Goal: Transaction & Acquisition: Purchase product/service

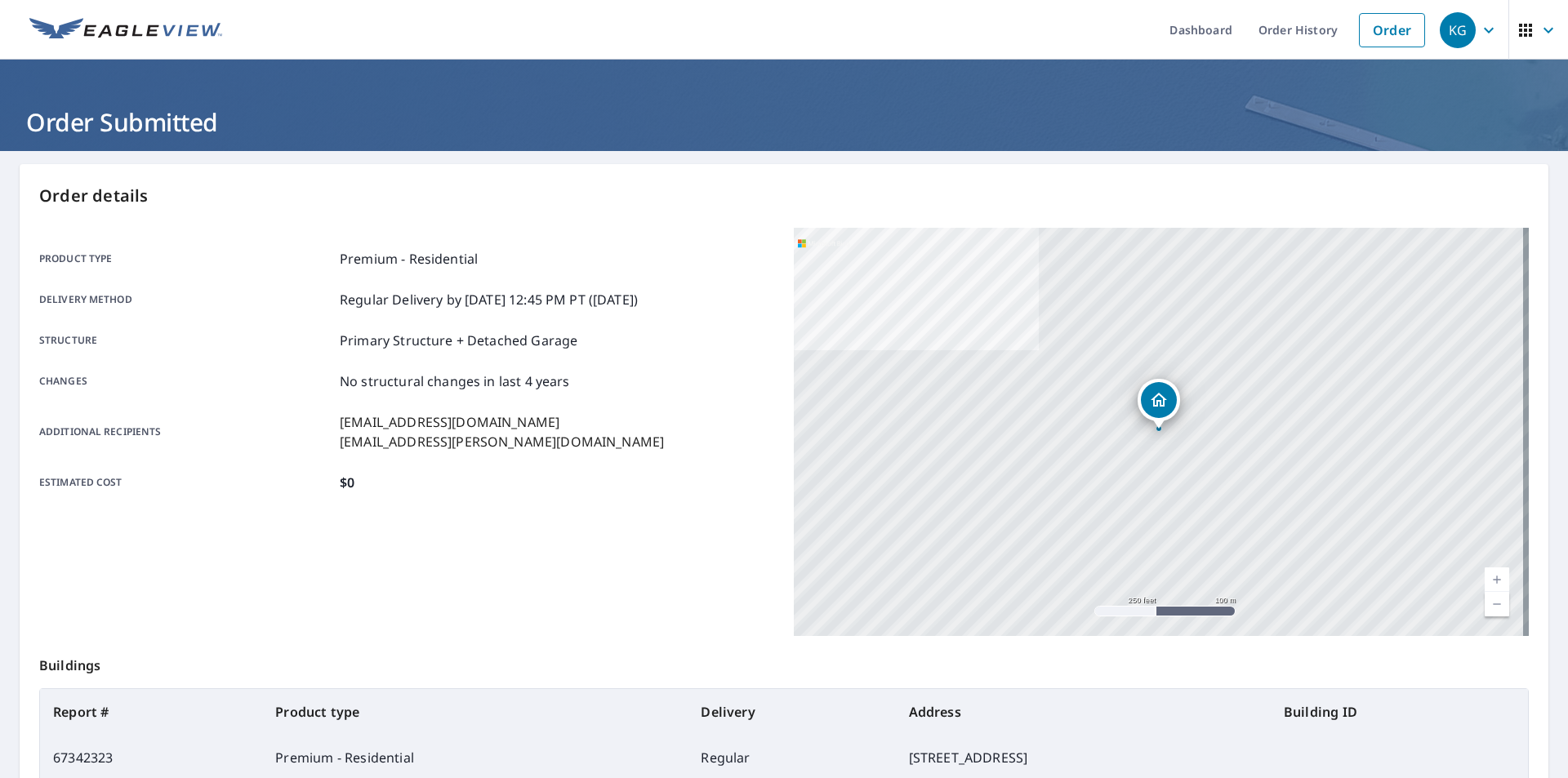
scroll to position [122, 0]
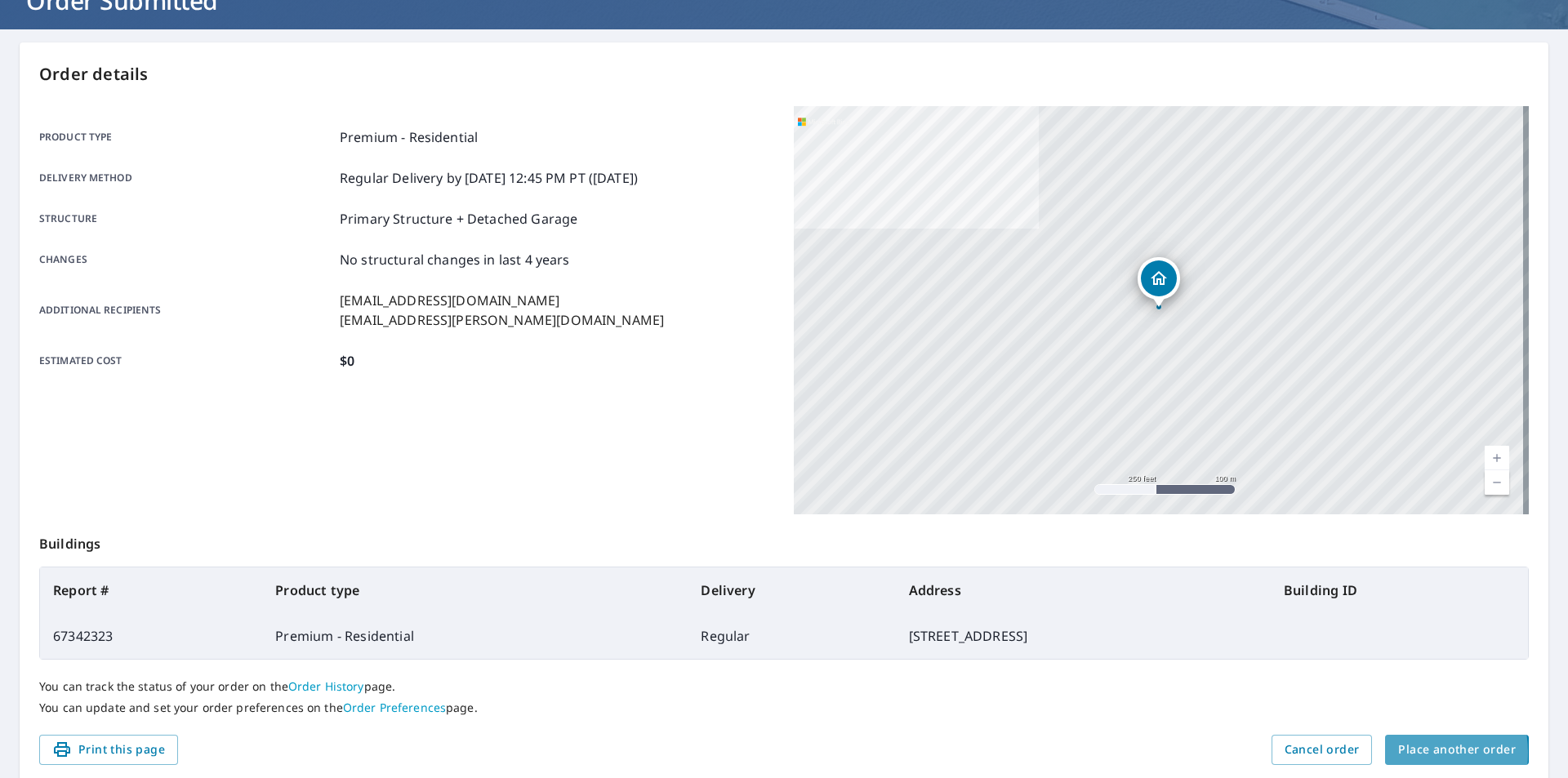
click at [1398, 753] on span "Place another order" at bounding box center [1456, 750] width 117 height 20
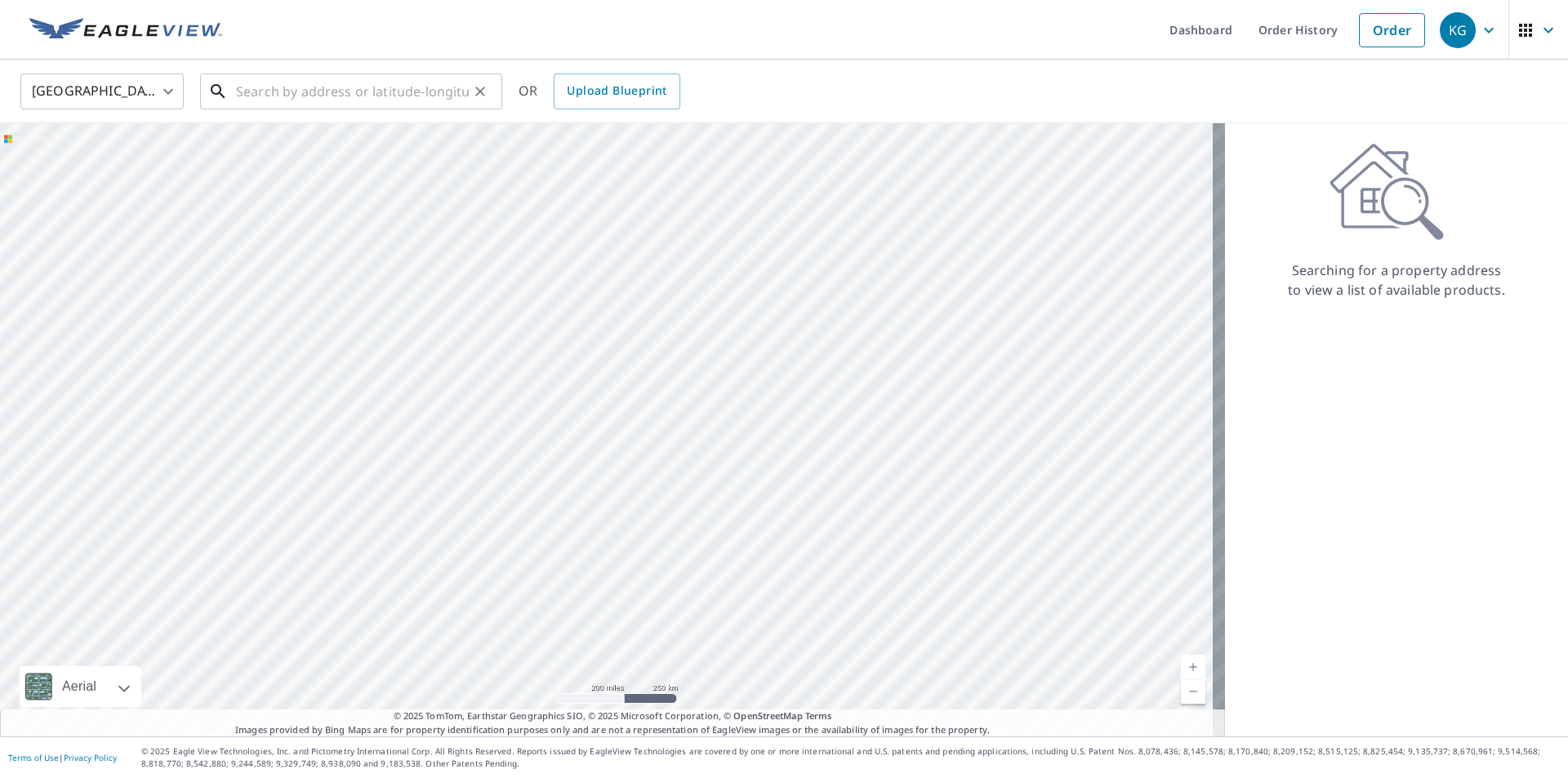
click at [399, 107] on input "text" at bounding box center [352, 91] width 233 height 45
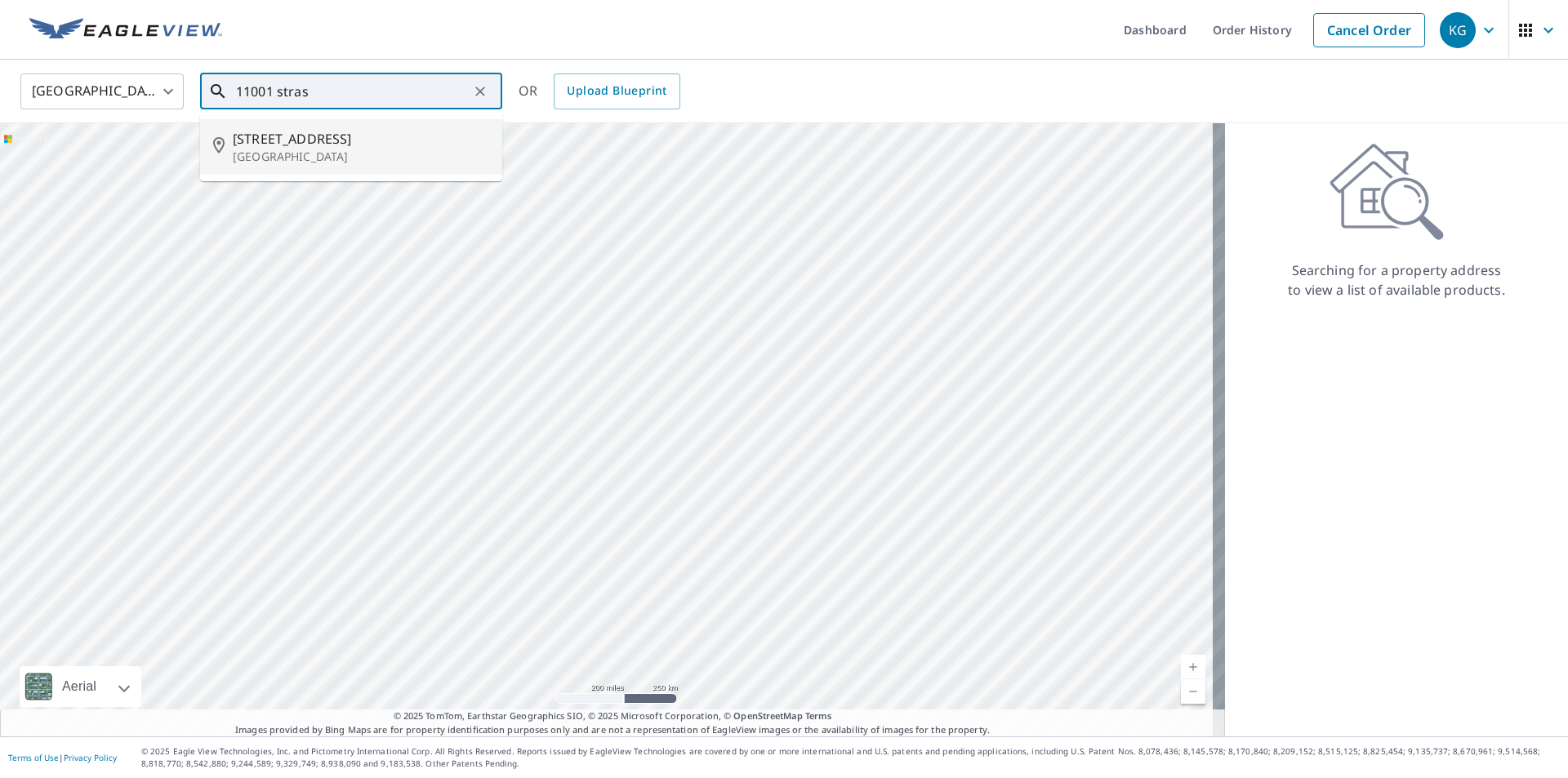
click at [310, 137] on span "[STREET_ADDRESS]" at bounding box center [361, 139] width 257 height 19
type input "[STREET_ADDRESS]"
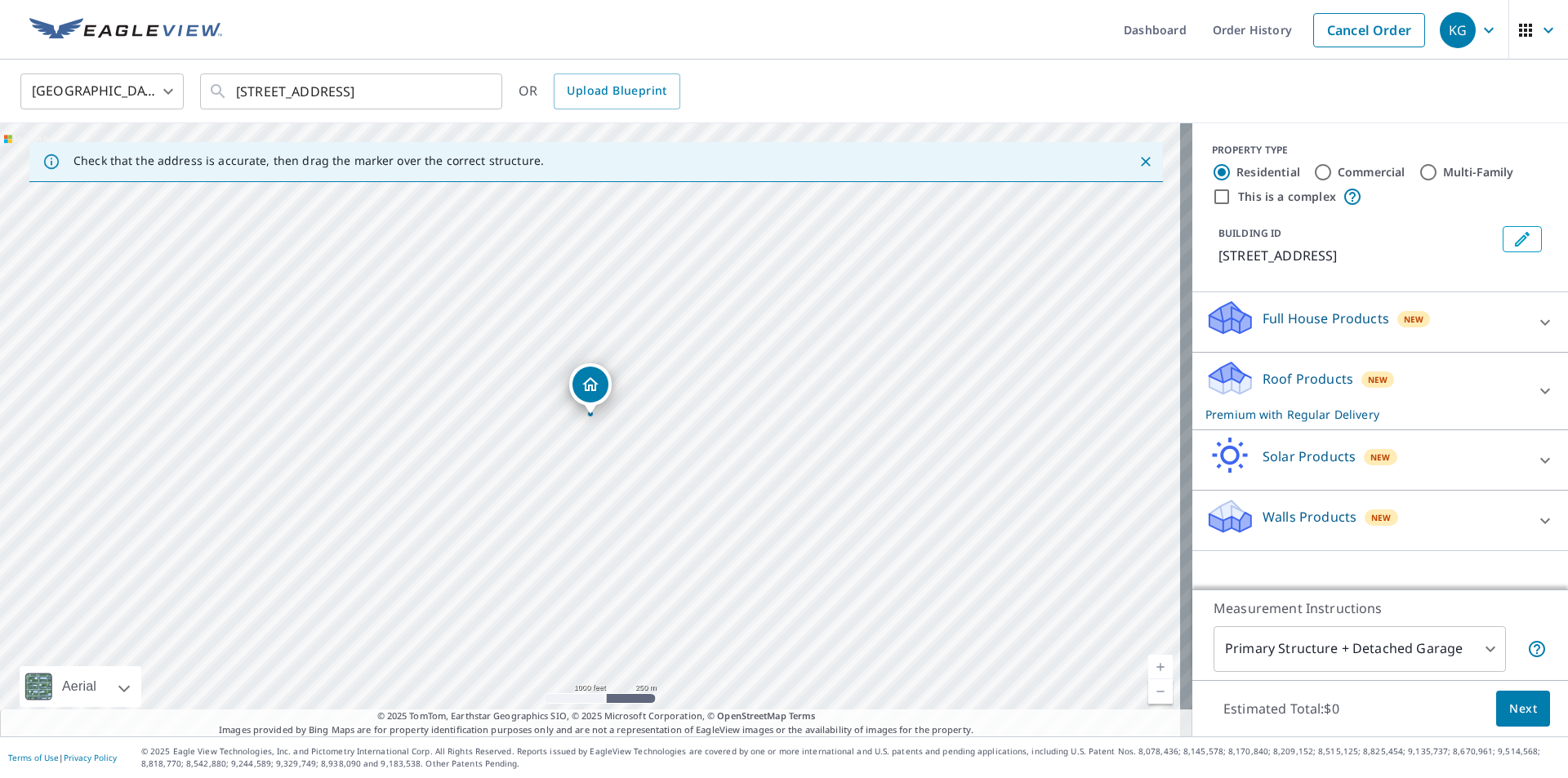
click at [1509, 709] on span "Next" at bounding box center [1523, 710] width 28 height 20
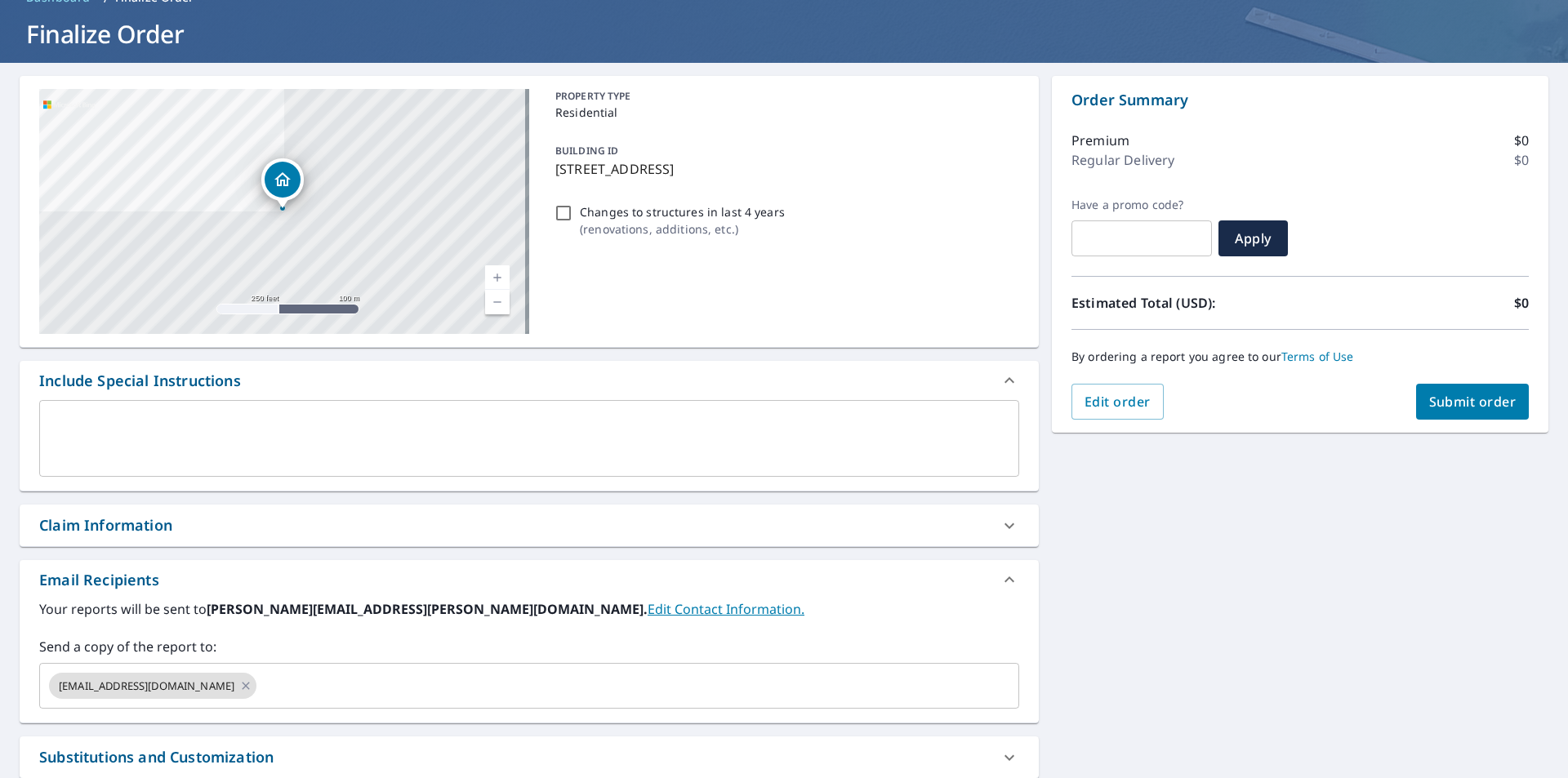
scroll to position [242, 0]
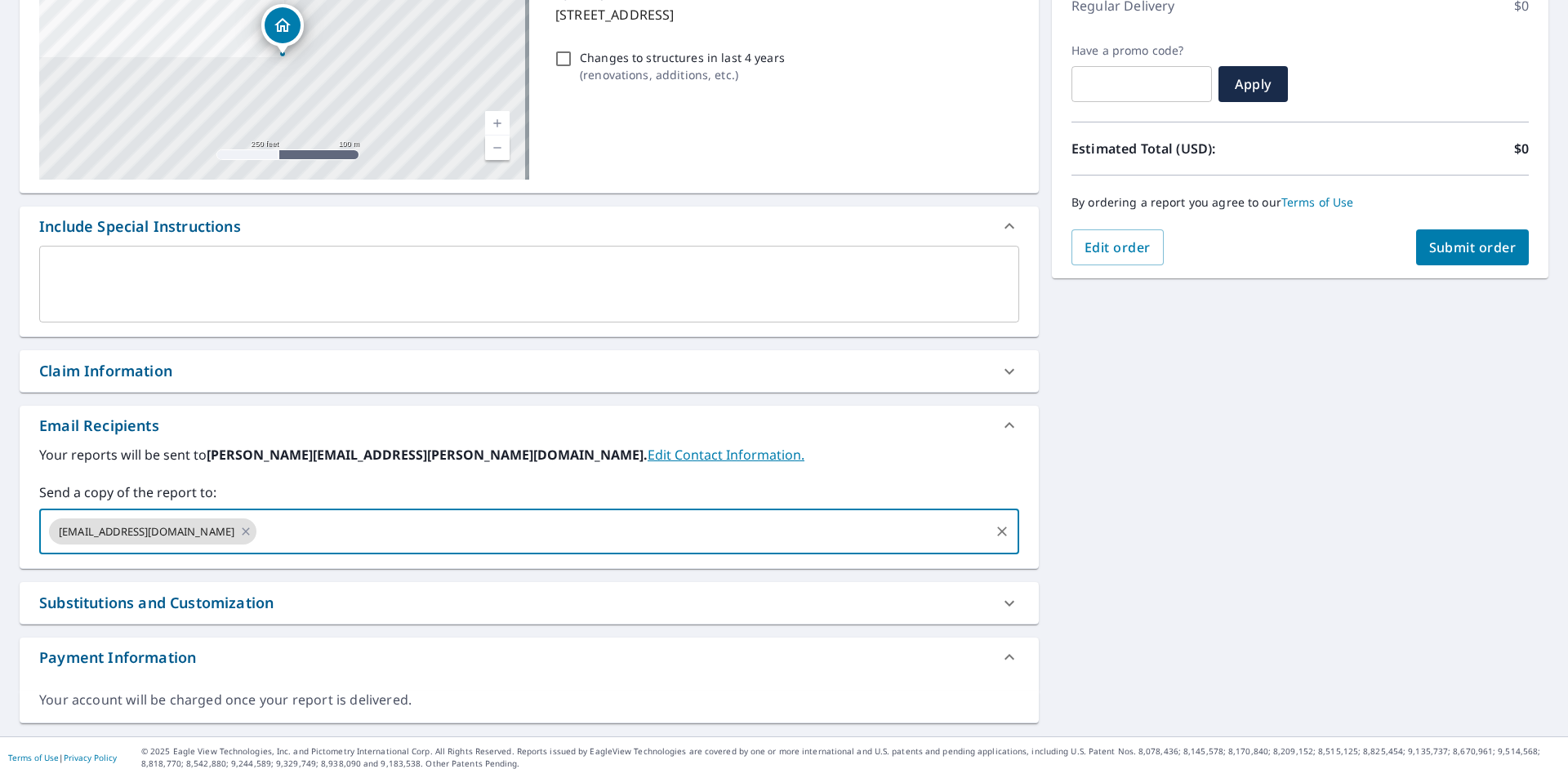
click at [383, 540] on input "text" at bounding box center [623, 532] width 728 height 31
type input "[EMAIL_ADDRESS][PERSON_NAME][DOMAIN_NAME]"
click at [1465, 258] on button "Submit order" at bounding box center [1472, 247] width 114 height 36
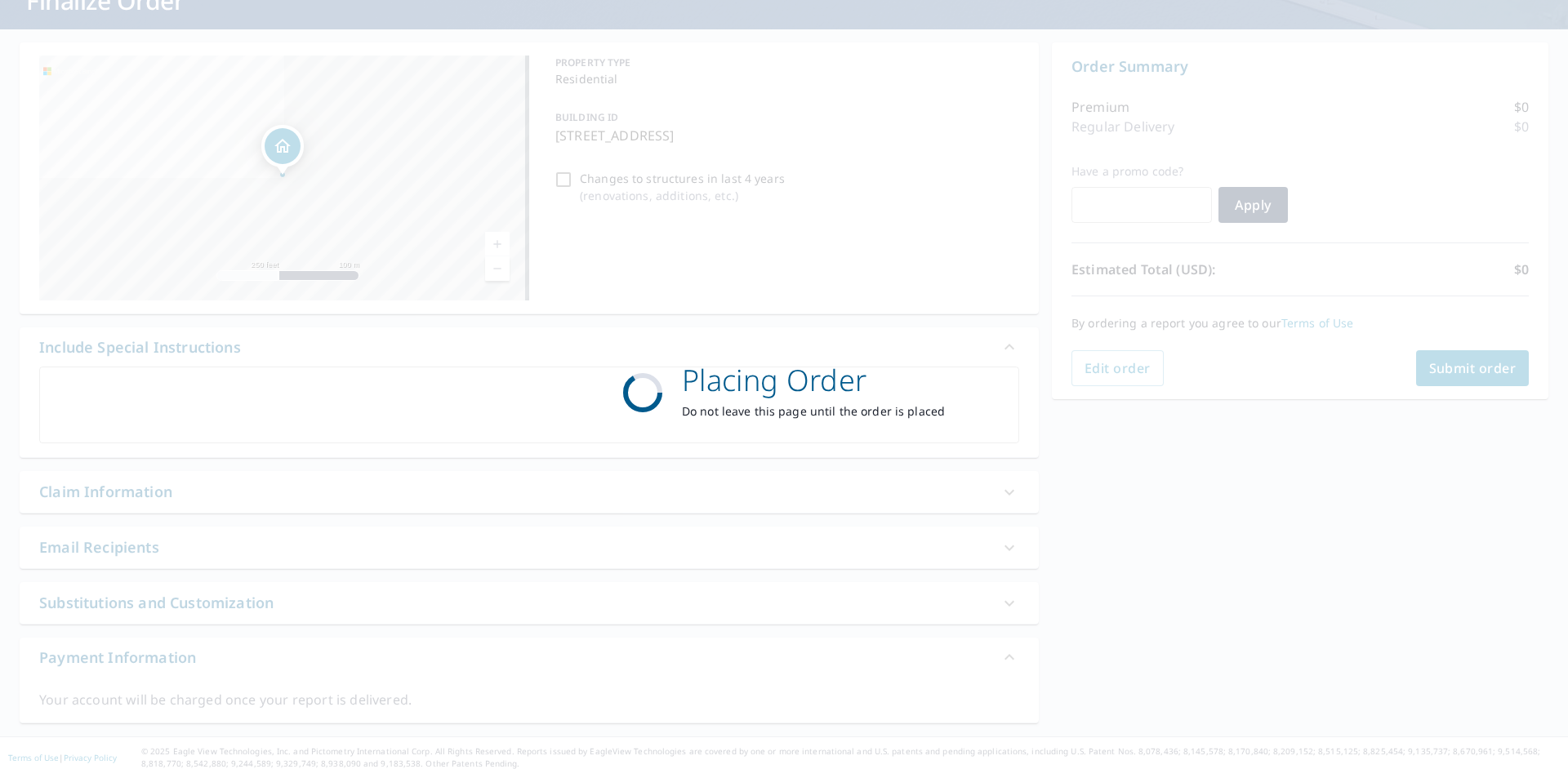
scroll to position [122, 0]
